Goal: Obtain resource: Obtain resource

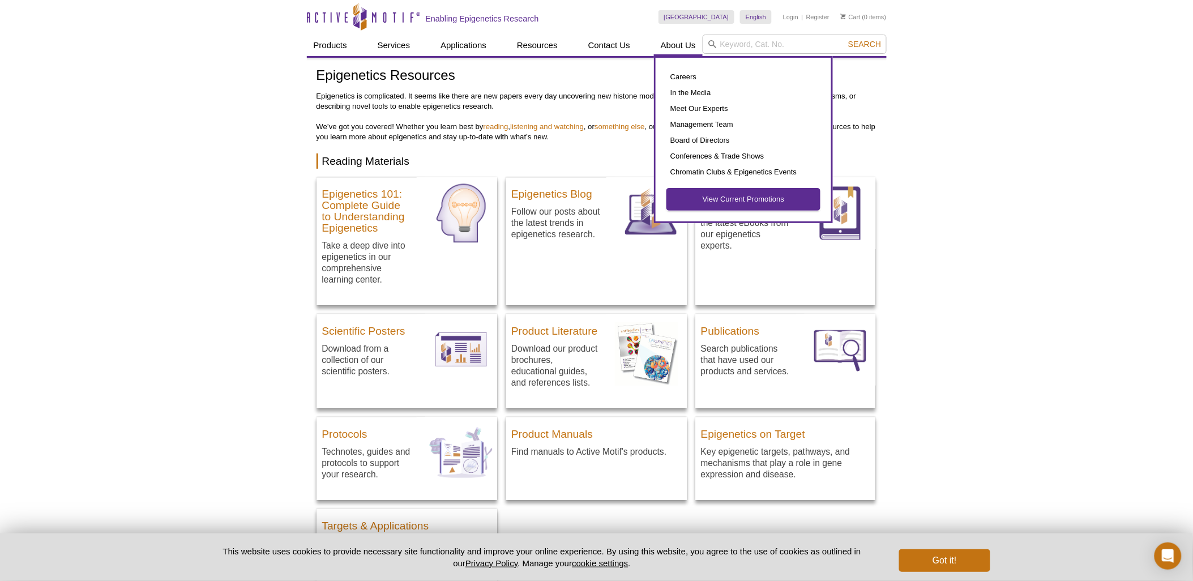
click at [744, 199] on link "View Current Promotions" at bounding box center [743, 200] width 153 height 22
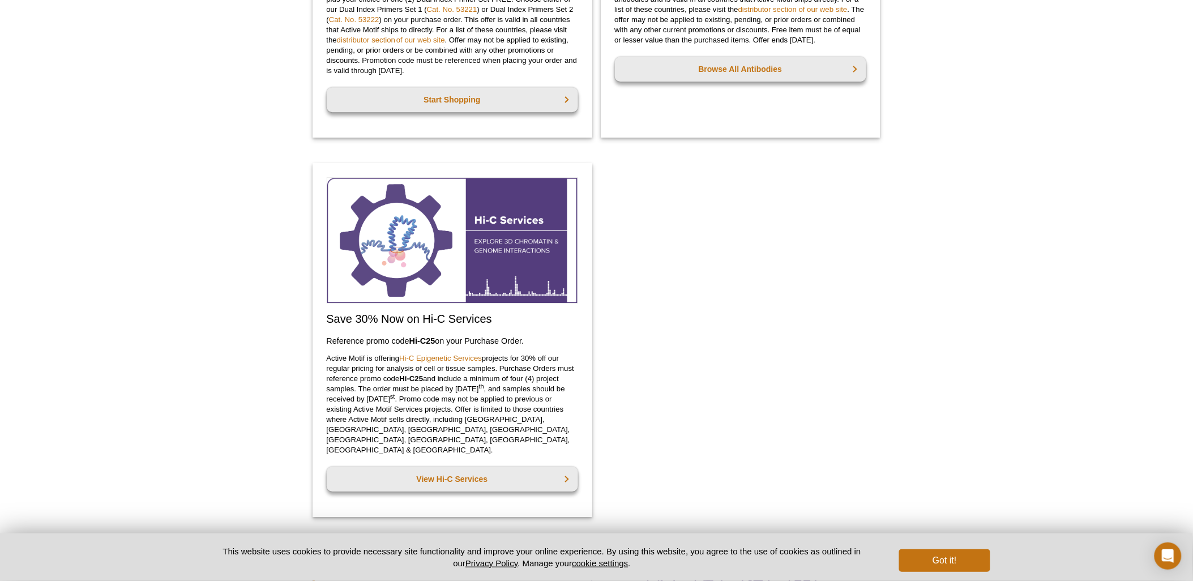
scroll to position [1172, 0]
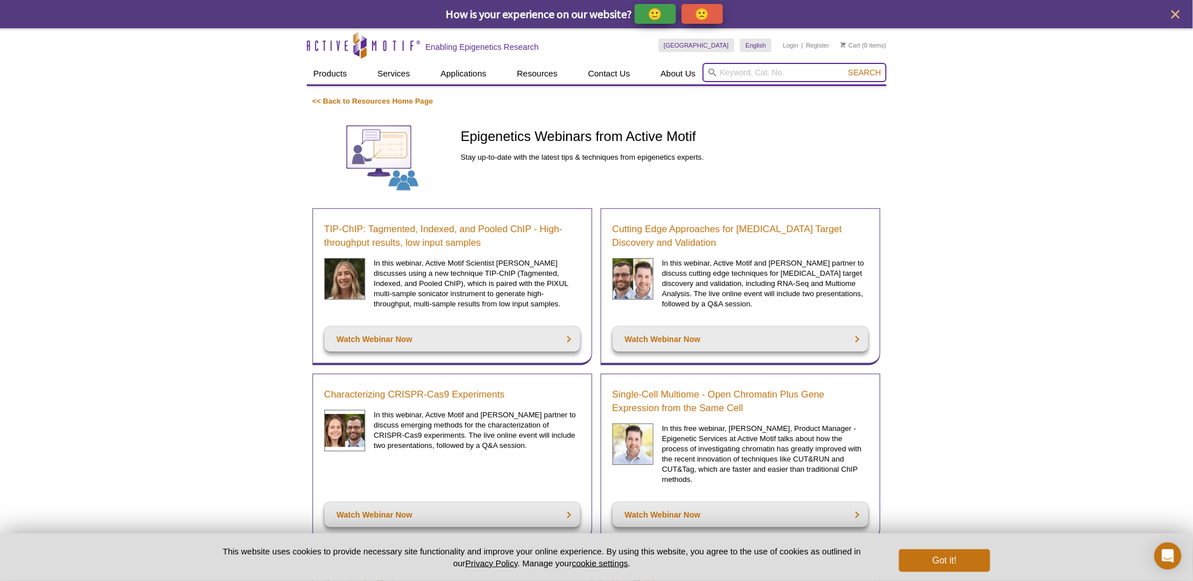
click at [737, 74] on input "search" at bounding box center [795, 72] width 184 height 19
paste input "53175"
type input "53175"
click at [845, 67] on button "Search" at bounding box center [865, 72] width 40 height 10
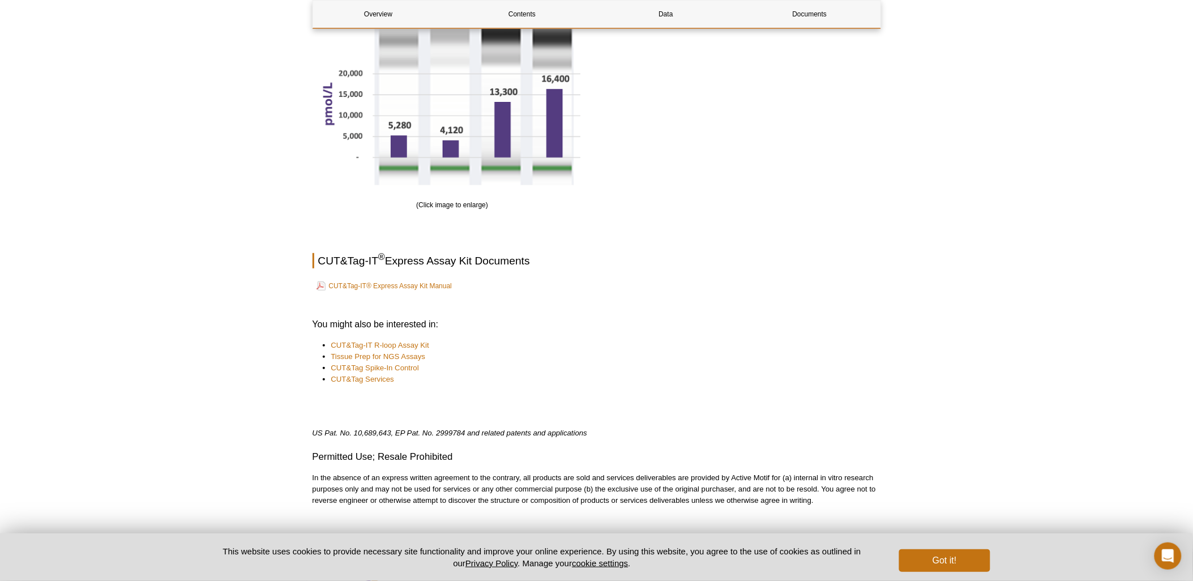
scroll to position [1655, 0]
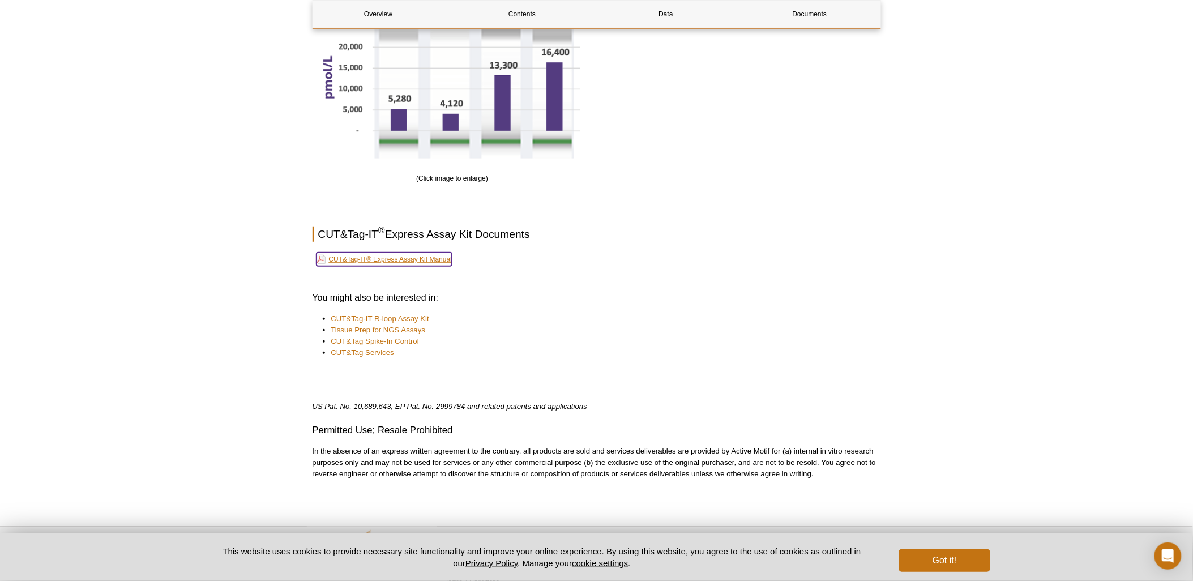
click at [429, 265] on link "CUT&Tag-IT® Express Assay Kit Manual" at bounding box center [385, 260] width 136 height 14
